Goal: Transaction & Acquisition: Purchase product/service

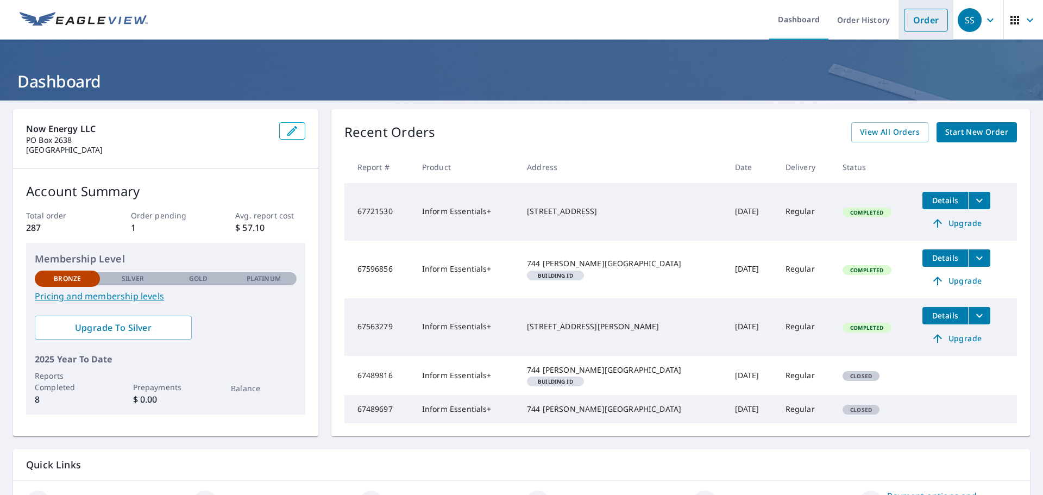
click at [932, 29] on link "Order" at bounding box center [926, 20] width 44 height 23
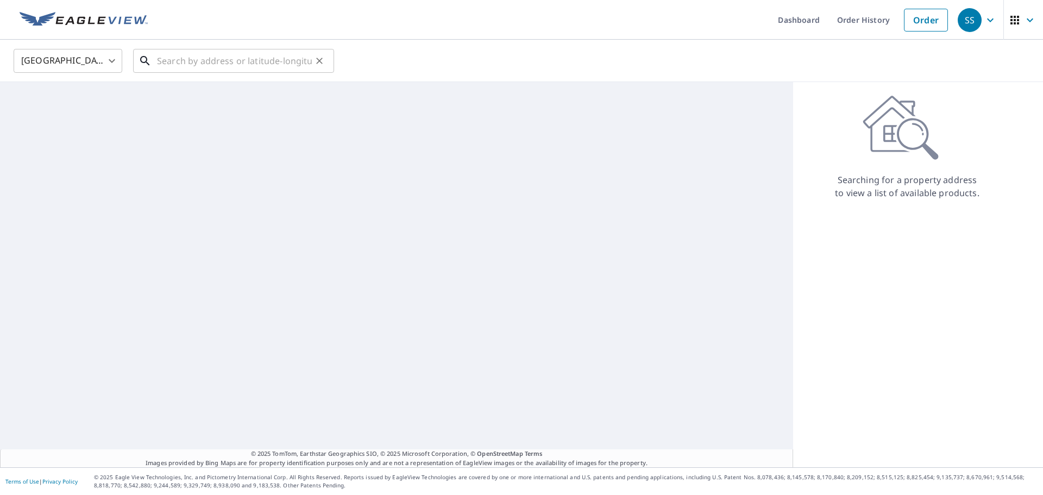
click at [246, 66] on input "text" at bounding box center [234, 61] width 155 height 30
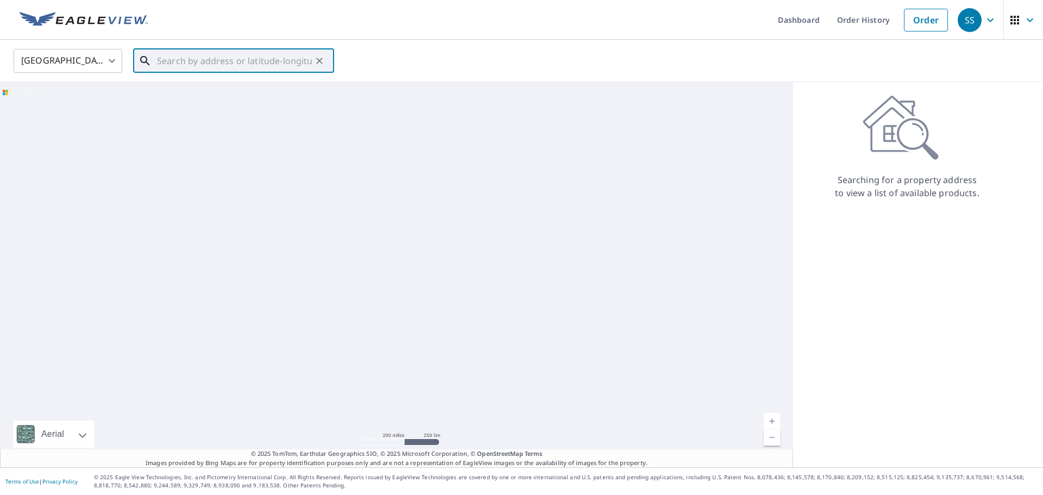
paste input "[STREET_ADDRESS]"
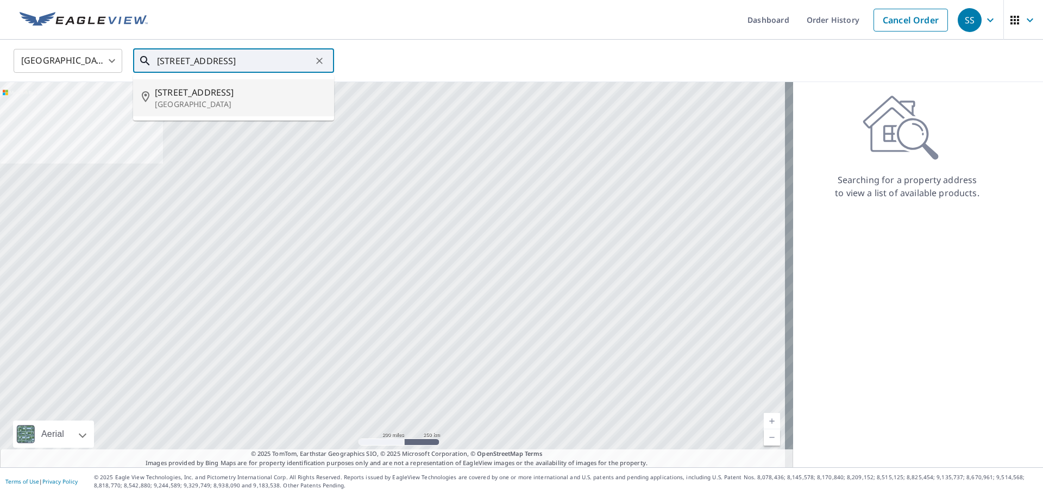
click at [235, 94] on span "[STREET_ADDRESS]" at bounding box center [240, 92] width 171 height 13
type input "[STREET_ADDRESS][PERSON_NAME]"
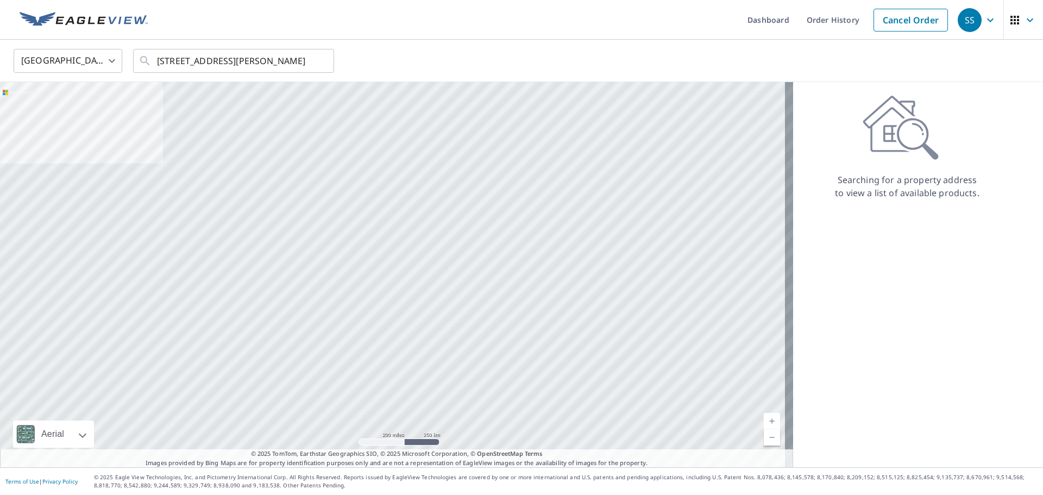
scroll to position [0, 0]
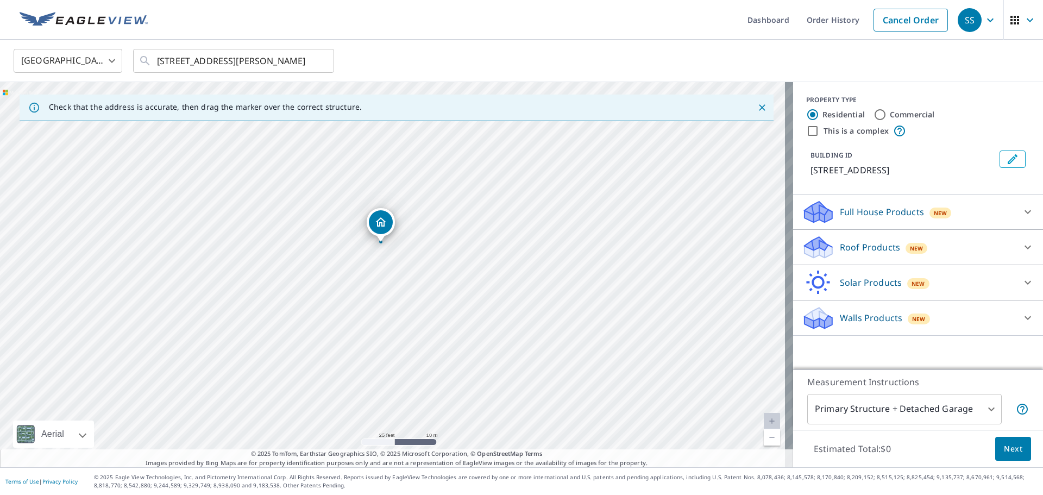
drag, startPoint x: 407, startPoint y: 321, endPoint x: 395, endPoint y: 291, distance: 32.7
click at [395, 291] on div "[STREET_ADDRESS][PERSON_NAME]" at bounding box center [396, 274] width 793 height 385
click at [850, 284] on p "Solar Products" at bounding box center [871, 282] width 62 height 13
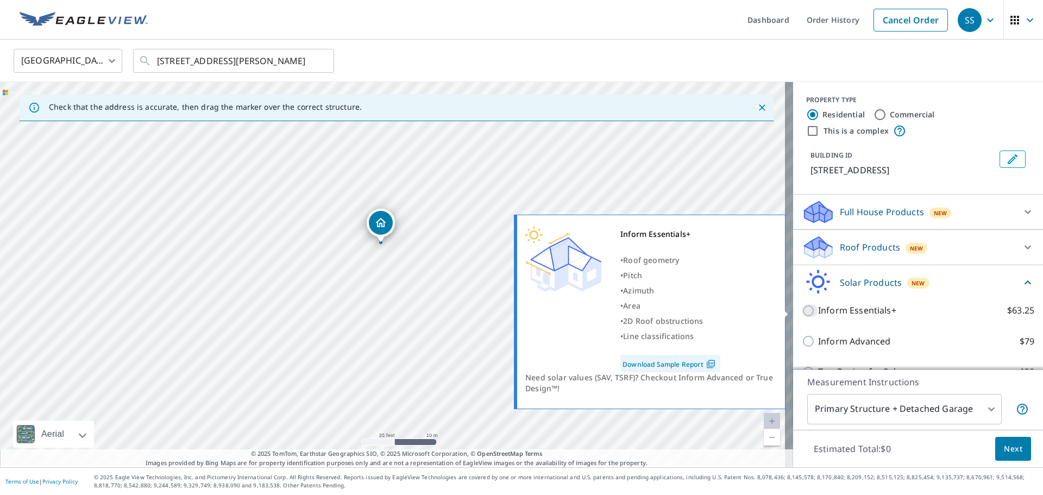
click at [802, 310] on input "Inform Essentials+ $63.25" at bounding box center [810, 310] width 16 height 13
checkbox input "true"
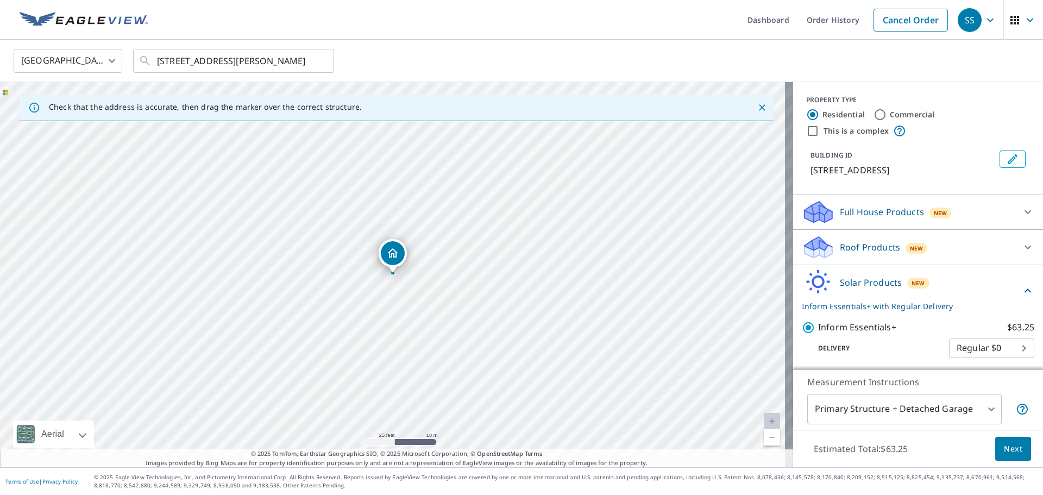
click at [995, 446] on button "Next" at bounding box center [1013, 449] width 36 height 24
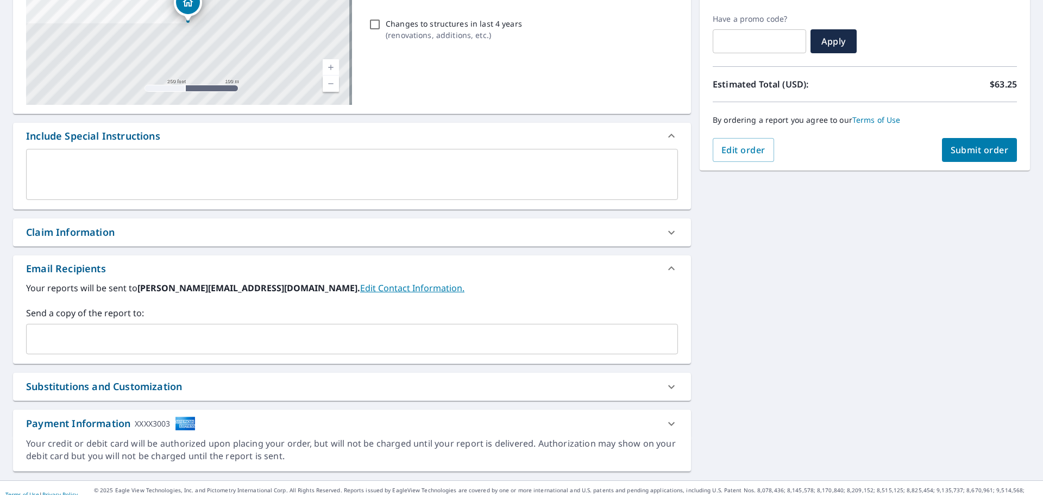
scroll to position [180, 0]
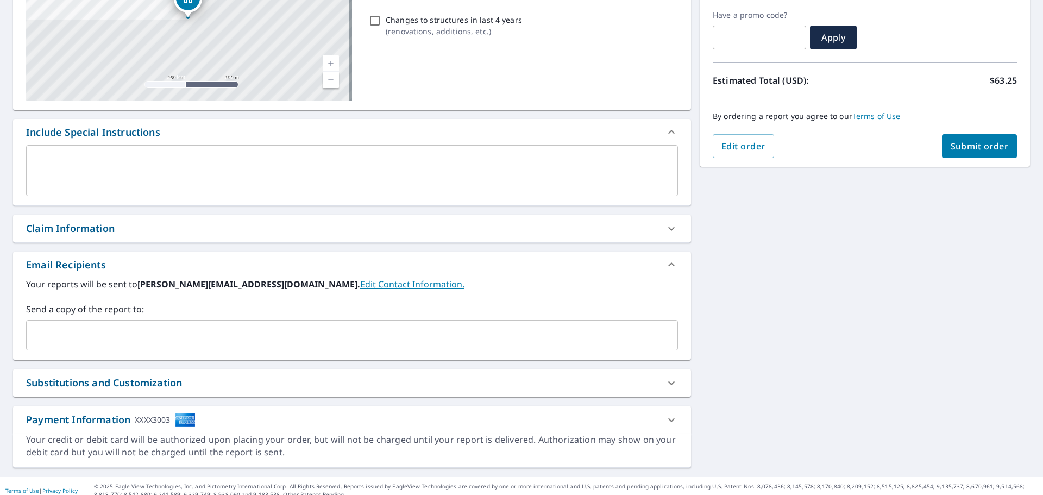
click at [360, 287] on link "Edit Contact Information." at bounding box center [412, 284] width 104 height 12
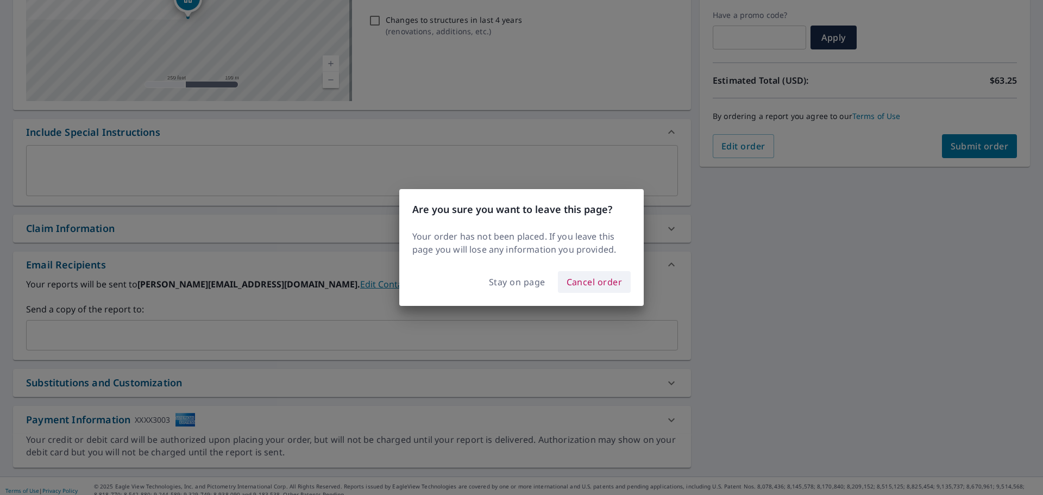
click at [573, 282] on span "Cancel order" at bounding box center [595, 281] width 56 height 15
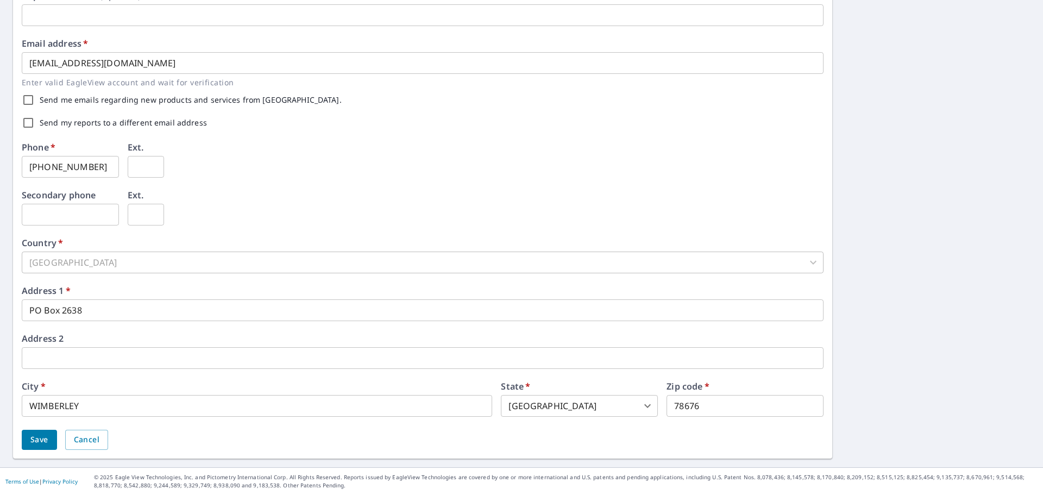
click at [32, 441] on span "Save" at bounding box center [39, 440] width 18 height 14
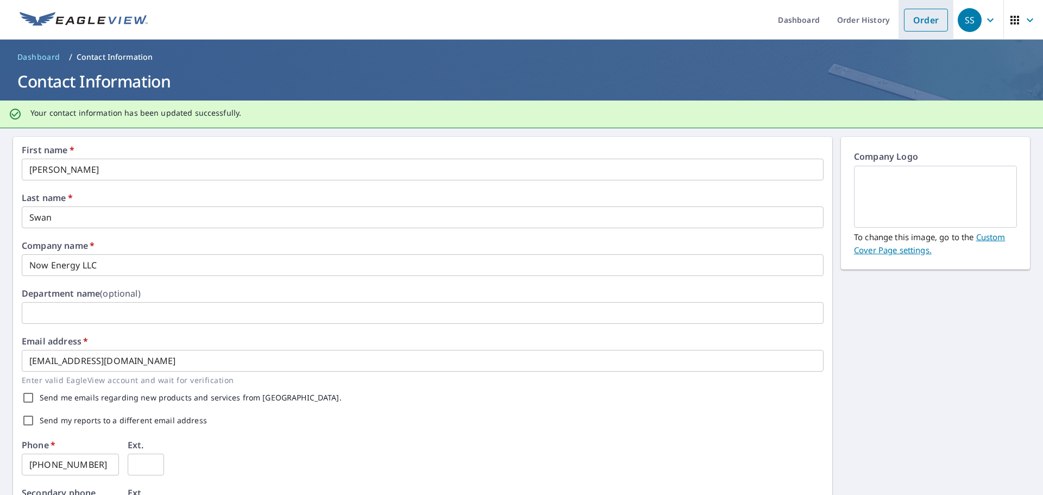
click at [912, 33] on li "Order" at bounding box center [926, 20] width 55 height 40
click at [914, 26] on link "Order" at bounding box center [926, 20] width 44 height 23
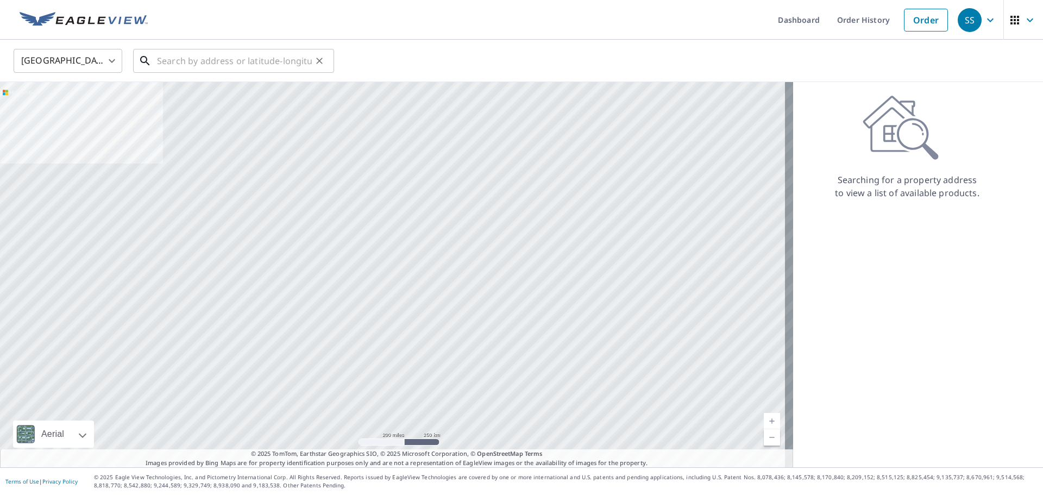
click at [203, 61] on input "text" at bounding box center [234, 61] width 155 height 30
paste input "[STREET_ADDRESS]"
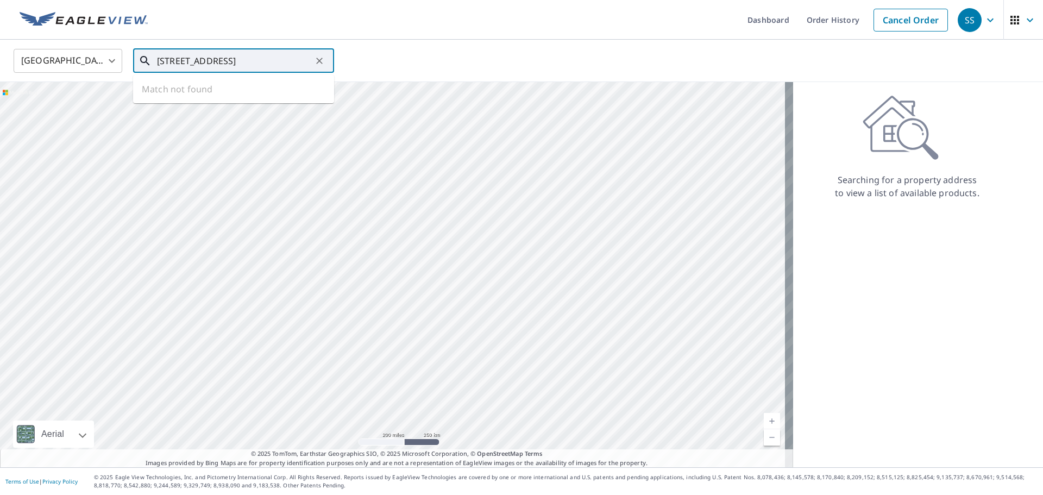
scroll to position [0, 12]
click at [209, 93] on span "[STREET_ADDRESS]" at bounding box center [240, 92] width 171 height 13
type input "[STREET_ADDRESS][PERSON_NAME]"
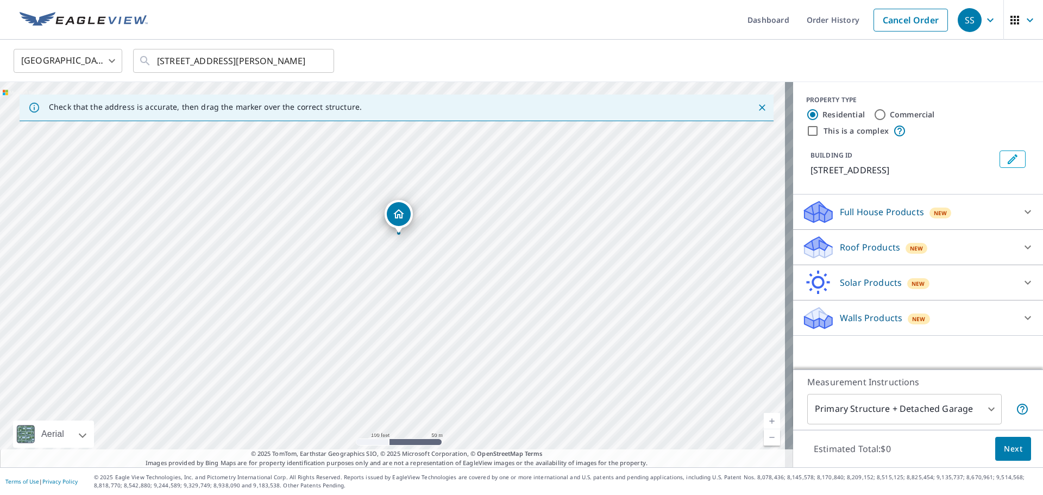
click at [853, 279] on p "Solar Products" at bounding box center [871, 282] width 62 height 13
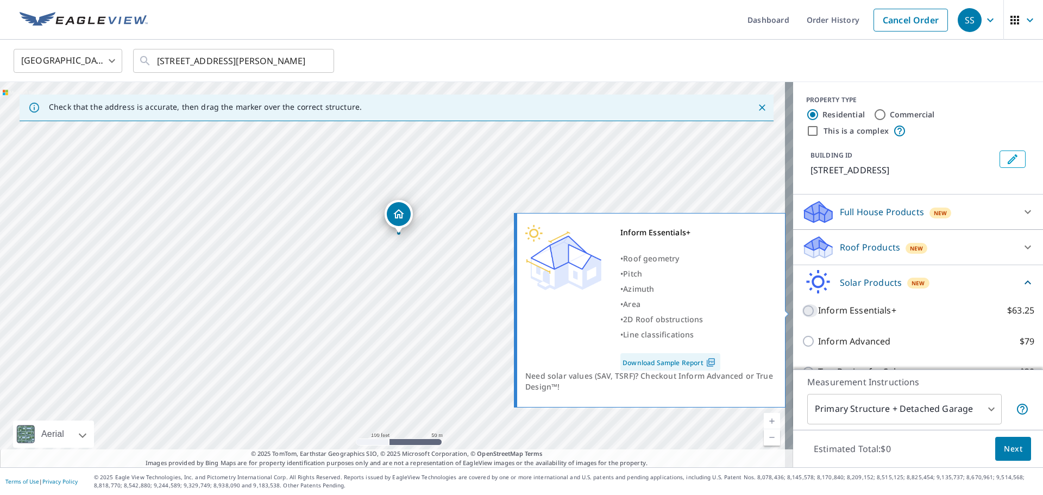
click at [802, 313] on input "Inform Essentials+ $63.25" at bounding box center [810, 310] width 16 height 13
checkbox input "true"
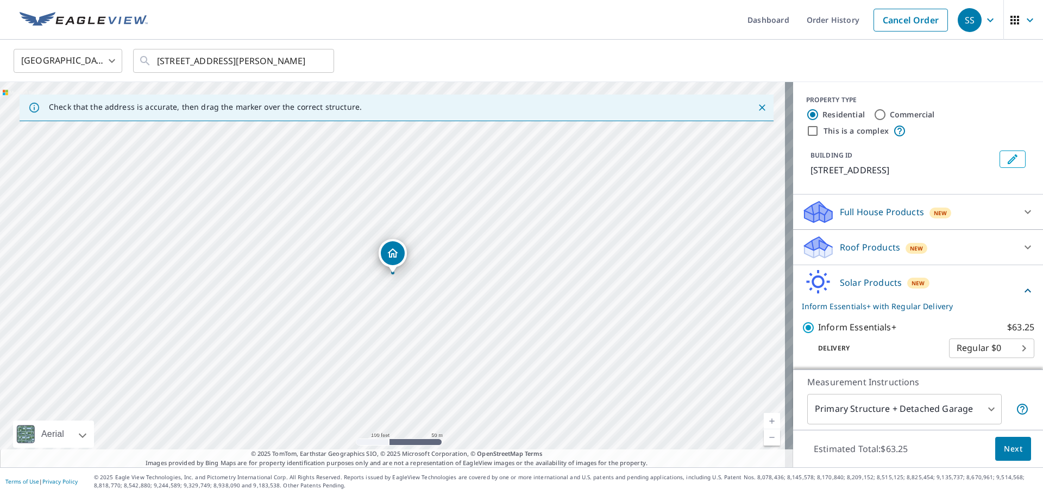
click at [1012, 442] on span "Next" at bounding box center [1013, 449] width 18 height 14
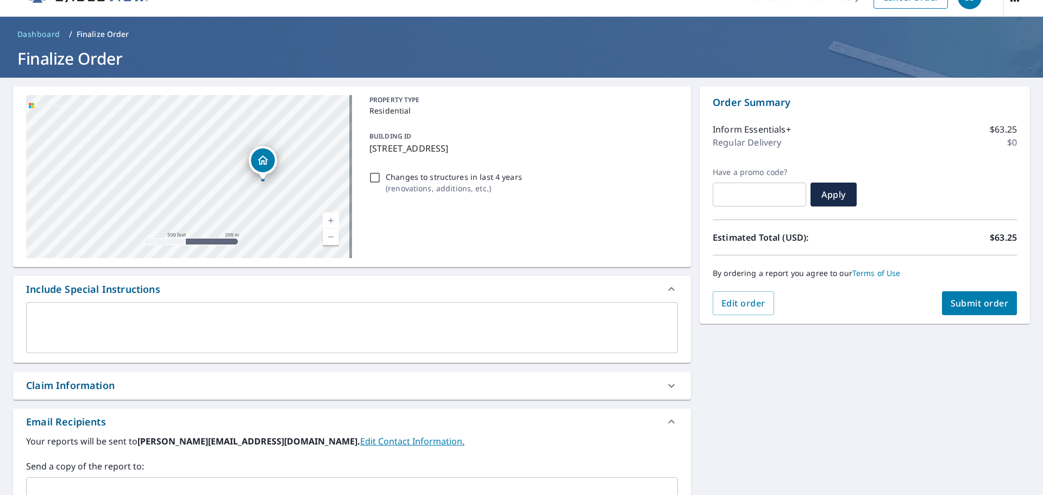
scroll to position [20, 0]
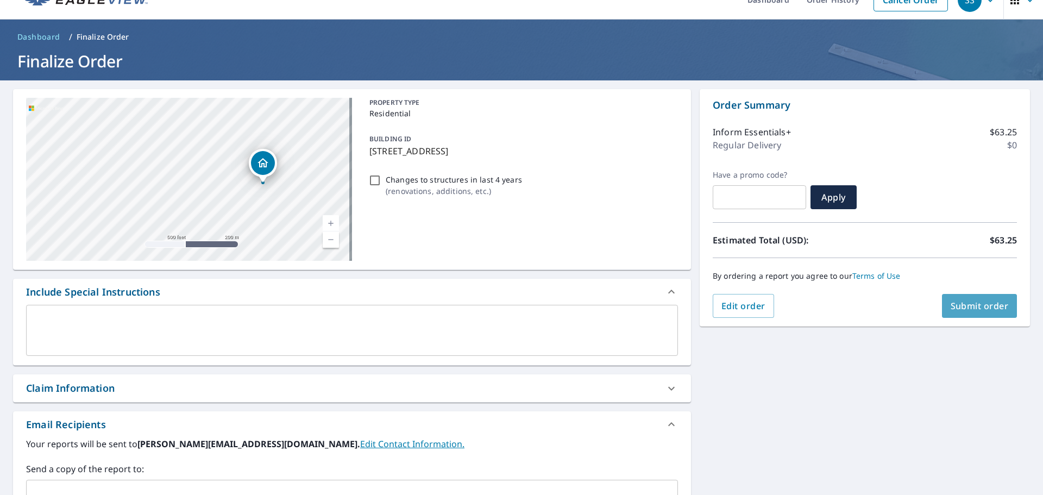
click at [951, 307] on span "Submit order" at bounding box center [980, 306] width 58 height 12
